Goal: Navigation & Orientation: Find specific page/section

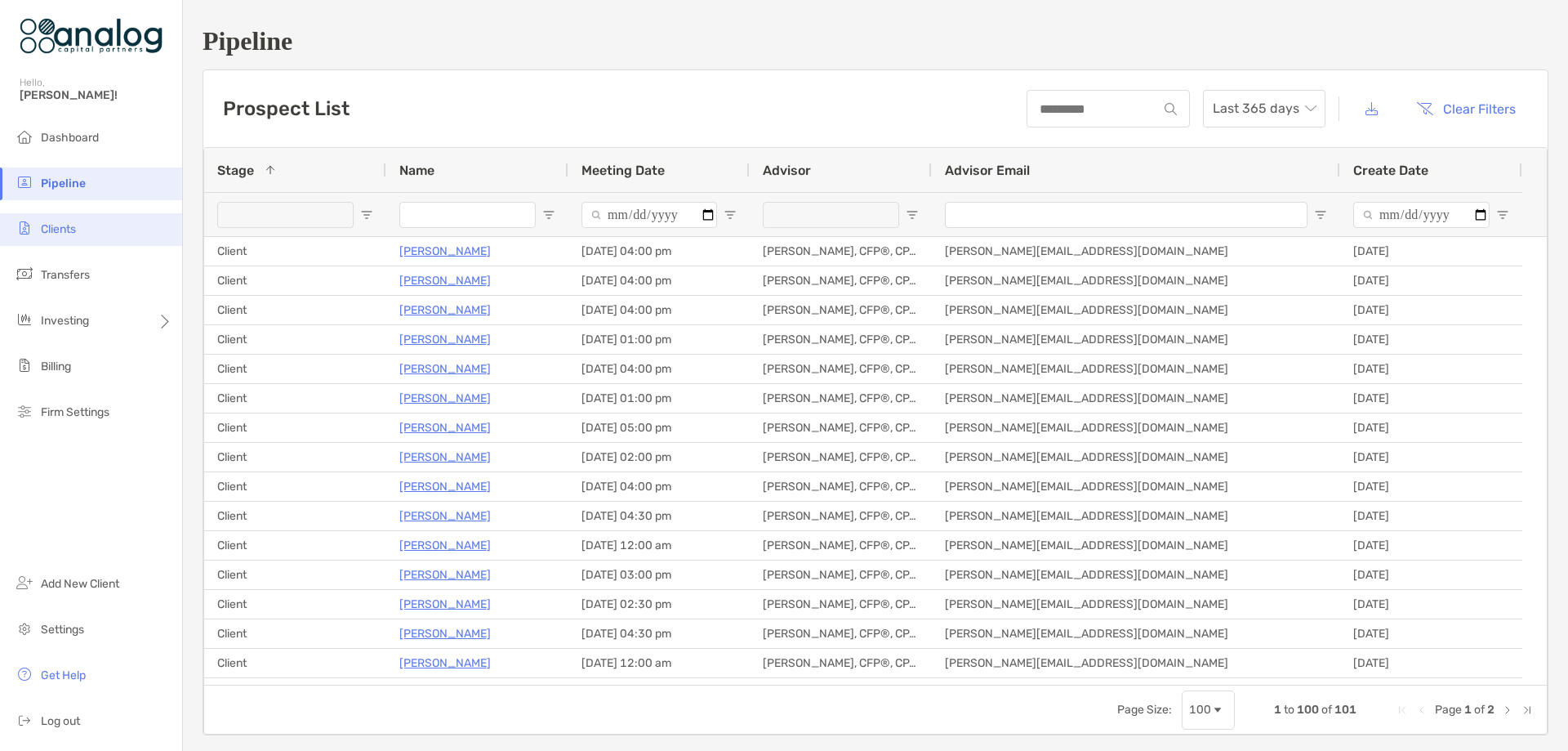
click at [71, 233] on span "Clients" at bounding box center [59, 229] width 35 height 14
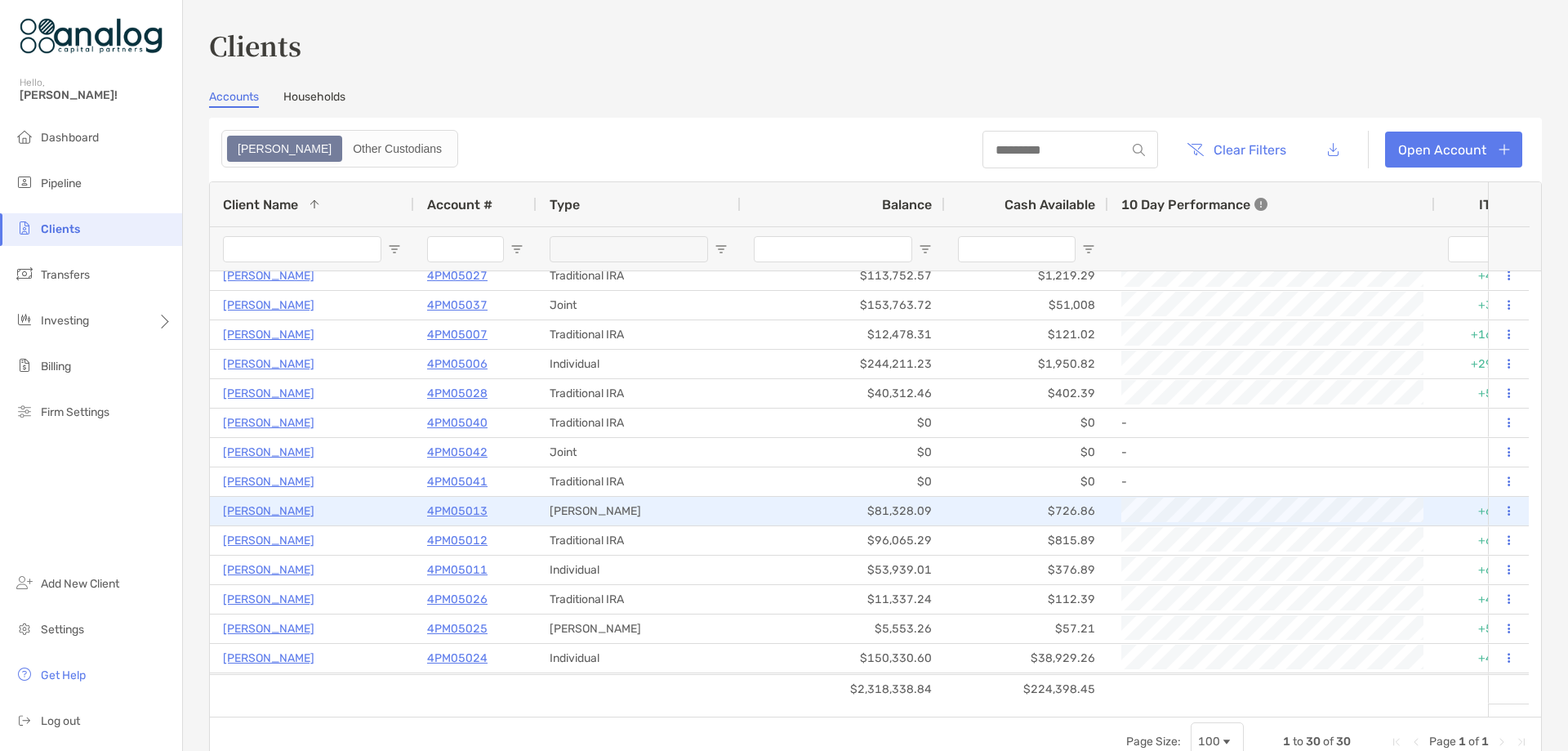
scroll to position [82, 0]
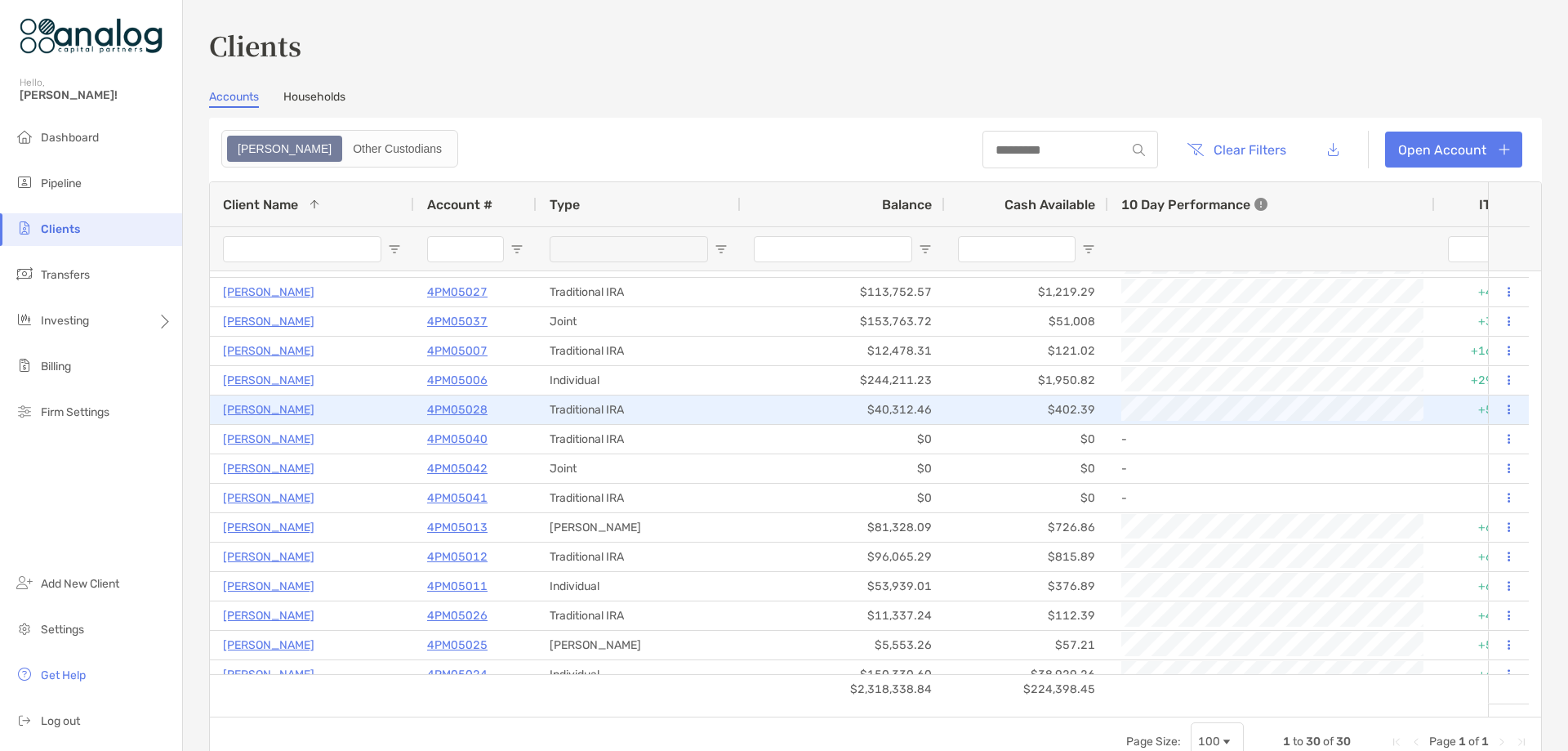
click at [460, 409] on p "4PM05028" at bounding box center [458, 409] width 61 height 21
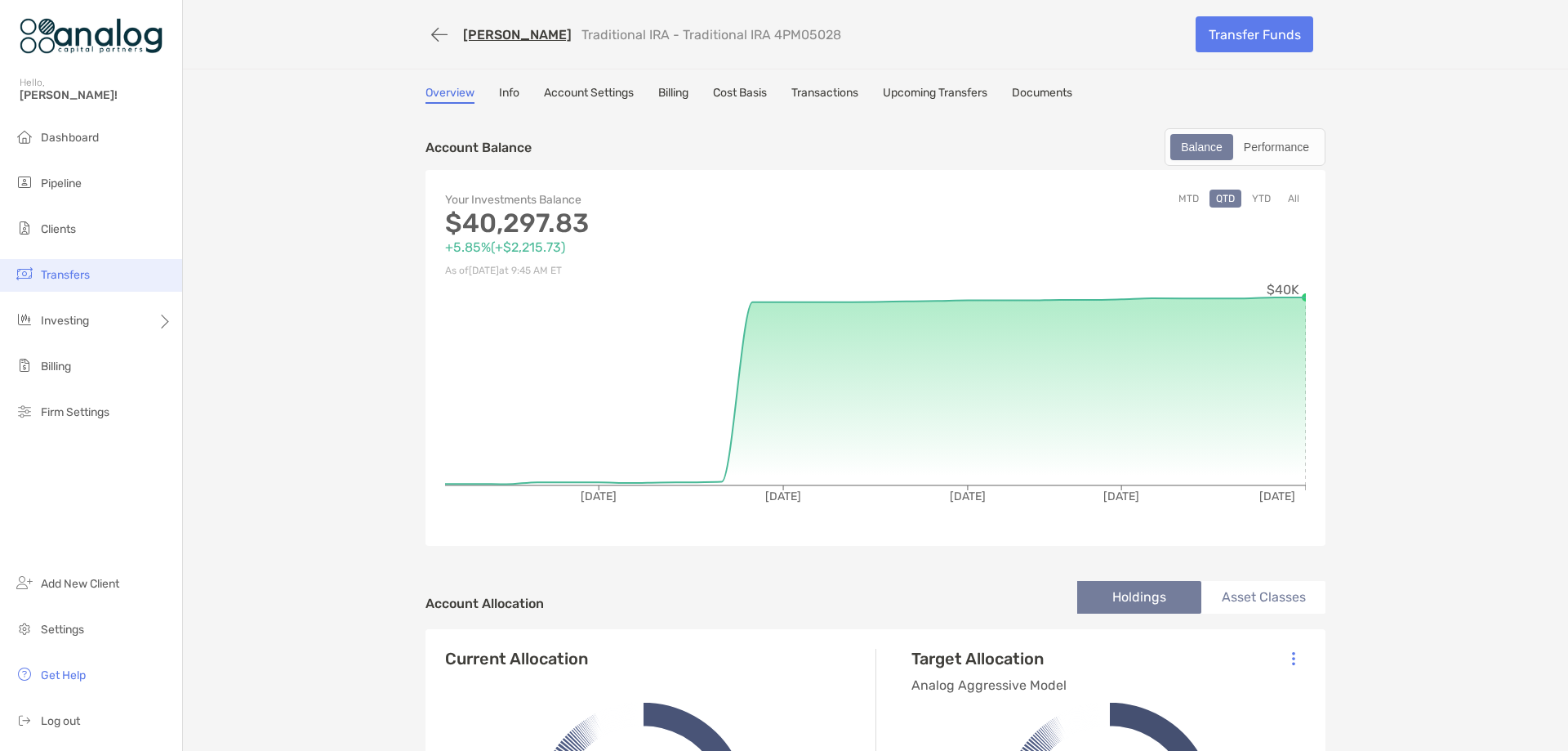
click at [83, 274] on span "Transfers" at bounding box center [65, 274] width 49 height 14
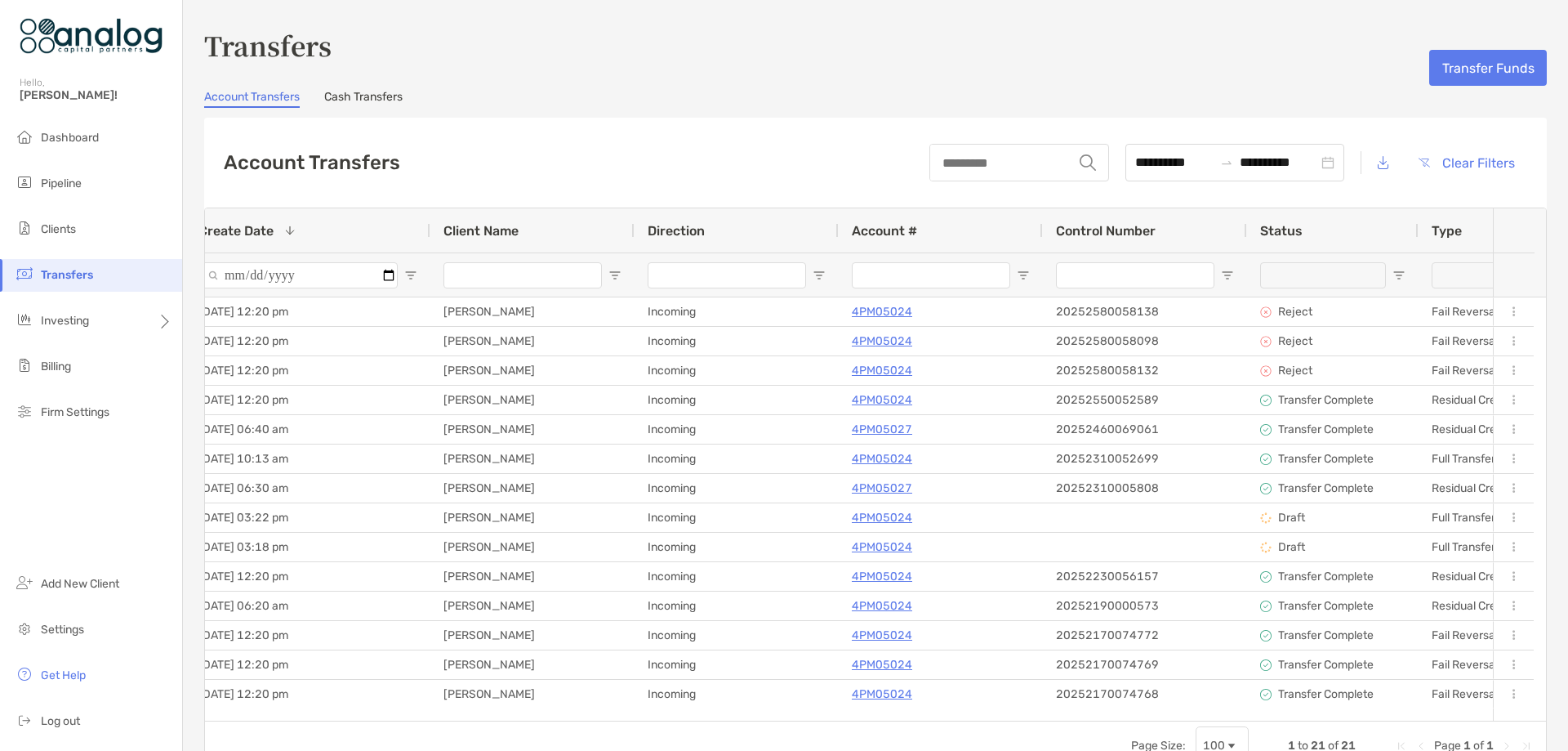
scroll to position [0, 43]
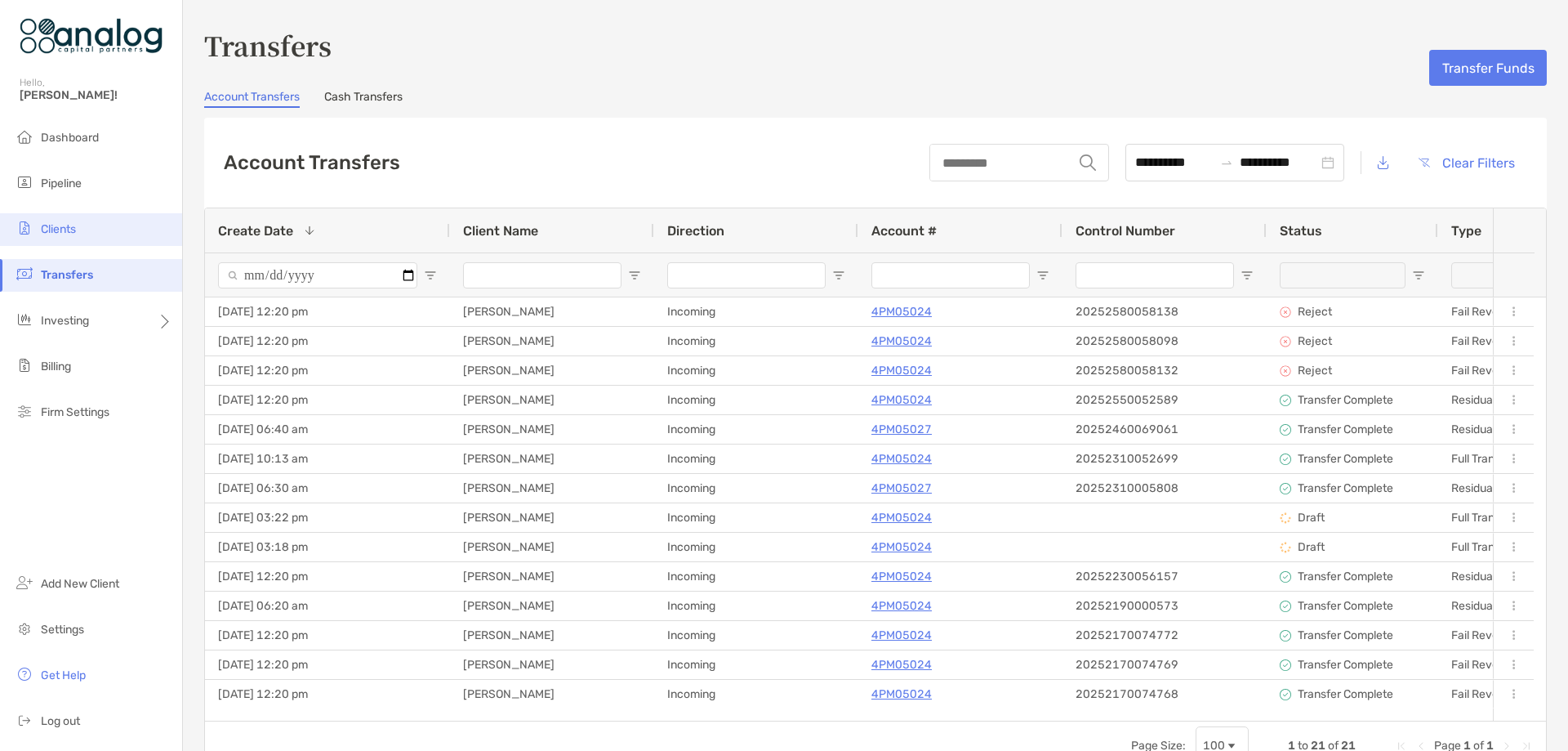
click at [45, 226] on span "Clients" at bounding box center [59, 229] width 35 height 14
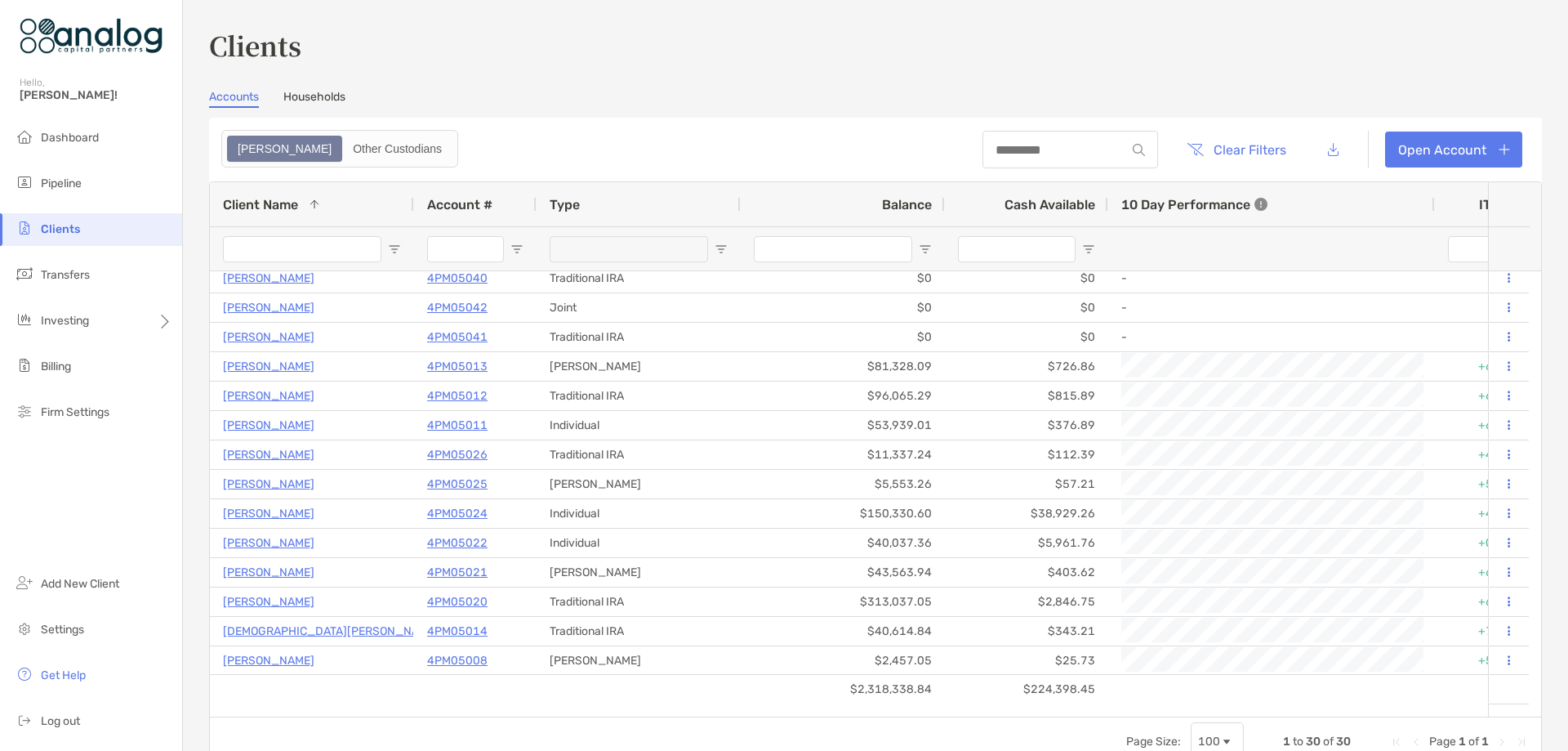
scroll to position [250, 0]
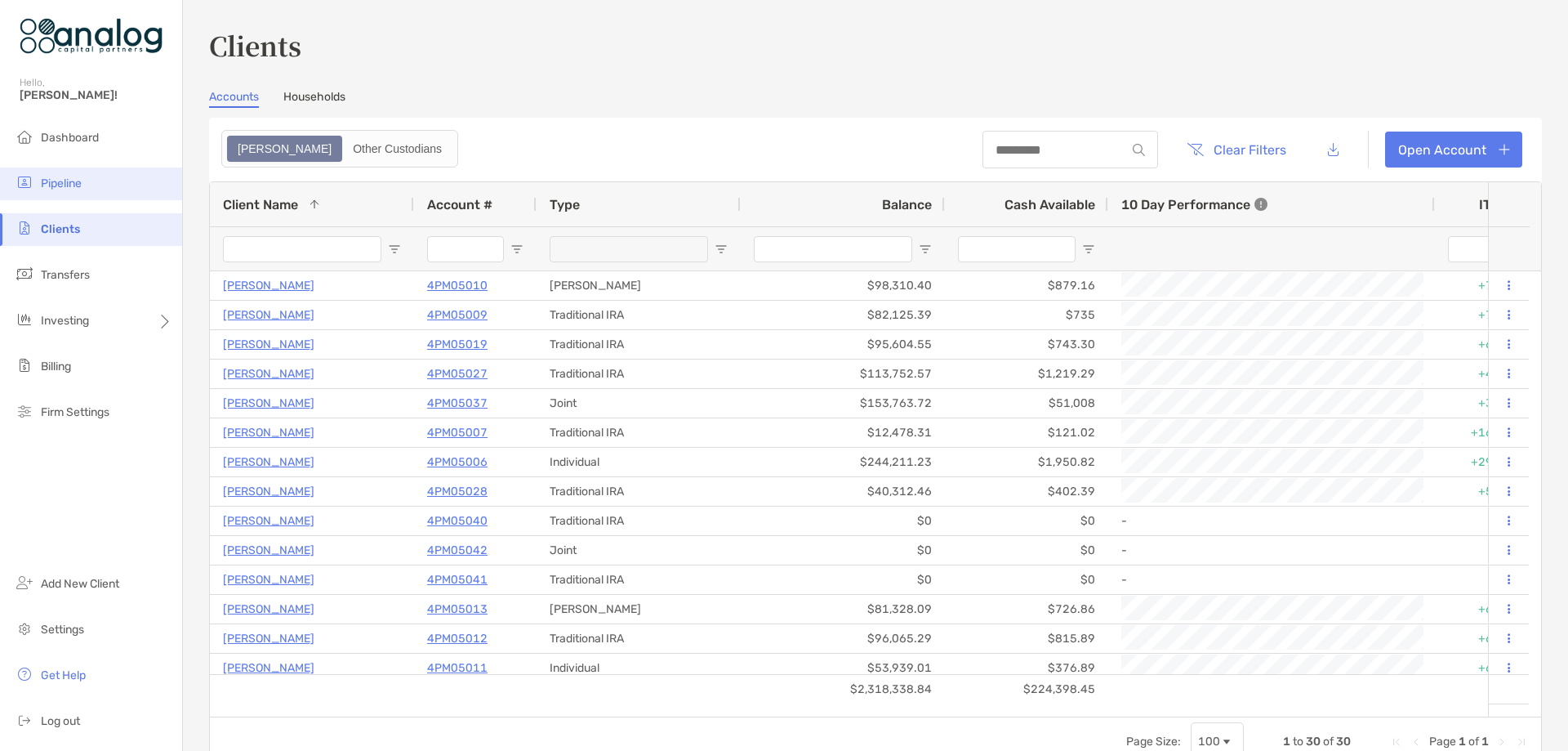
click at [86, 177] on li "Pipeline" at bounding box center [91, 183] width 183 height 32
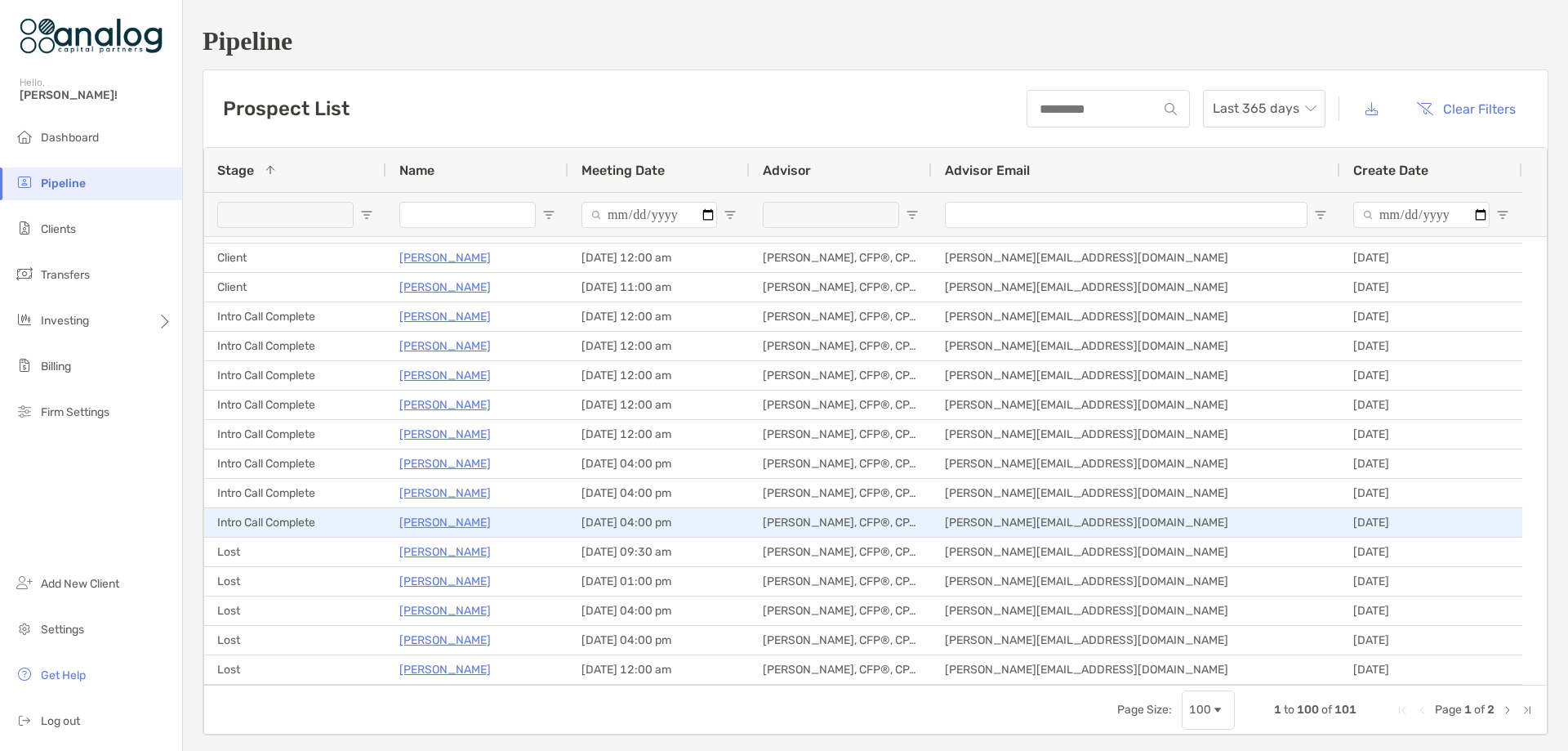
scroll to position [408, 0]
